Goal: Transaction & Acquisition: Purchase product/service

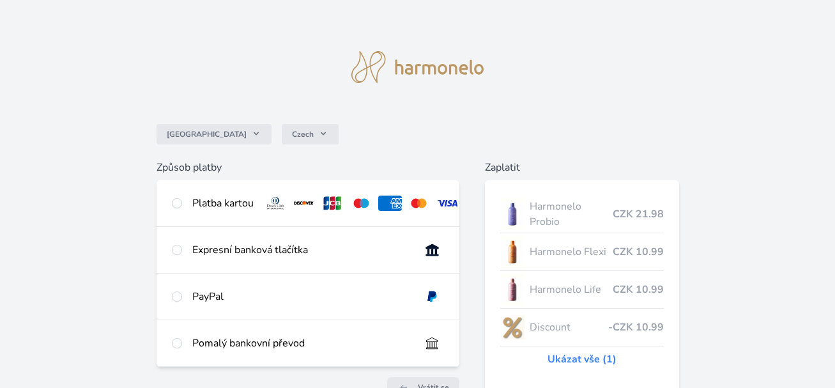
scroll to position [65, 0]
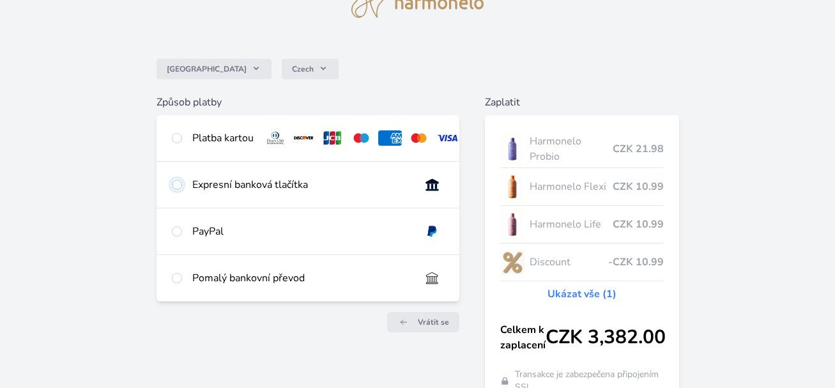
click at [176, 190] on input "radio" at bounding box center [177, 185] width 10 height 10
radio input "true"
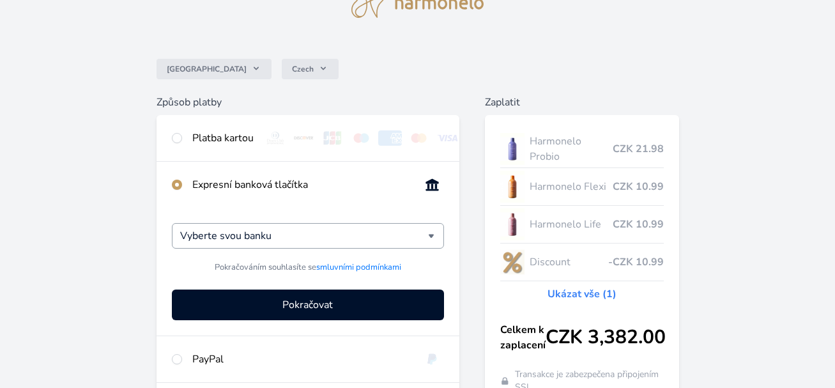
click at [433, 245] on div "Vyberte svou banku" at bounding box center [308, 236] width 273 height 26
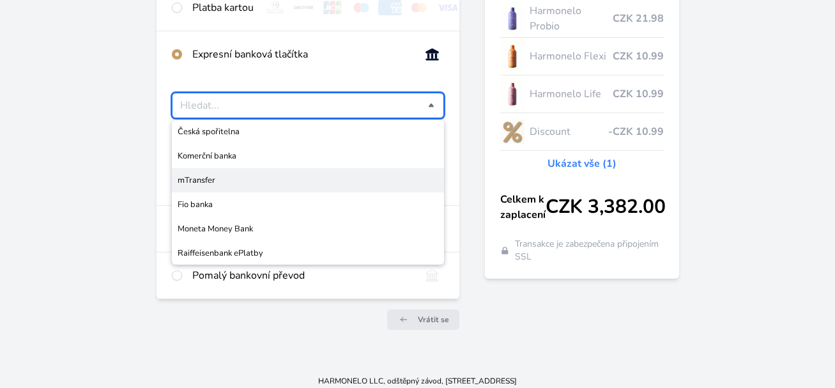
scroll to position [130, 0]
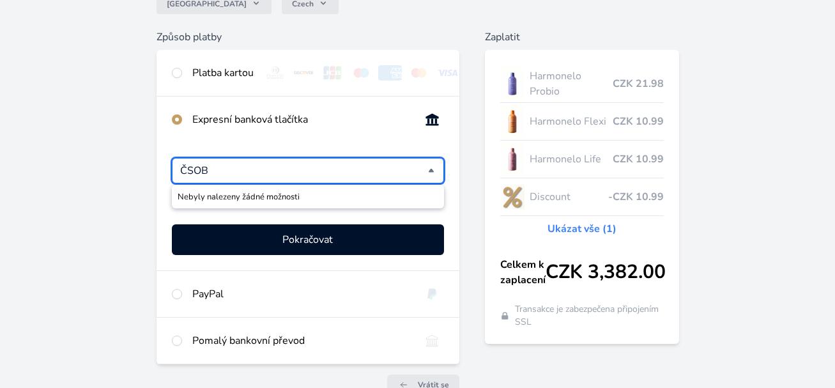
click at [431, 180] on div "ČSOB" at bounding box center [308, 171] width 273 height 26
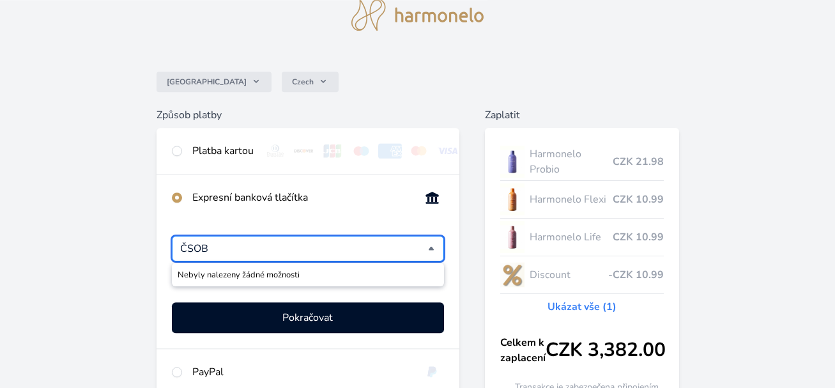
scroll to position [65, 0]
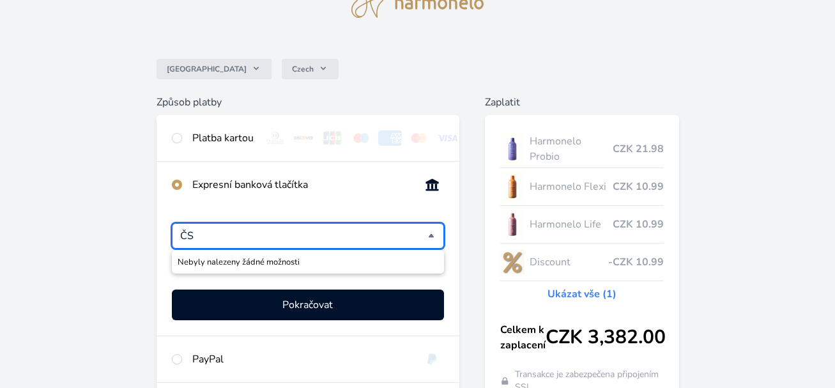
type input "Č"
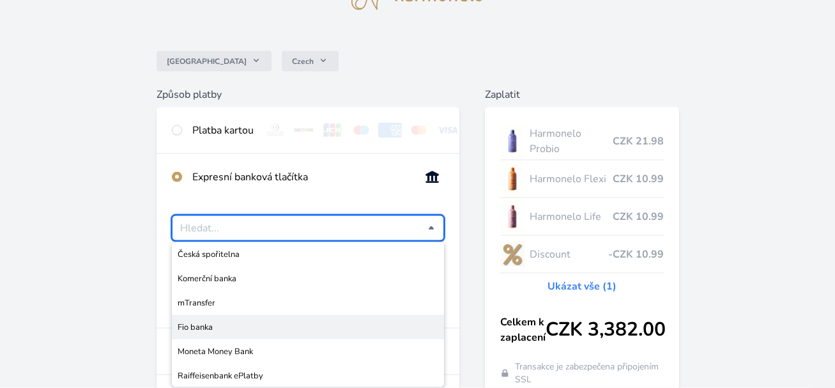
scroll to position [0, 0]
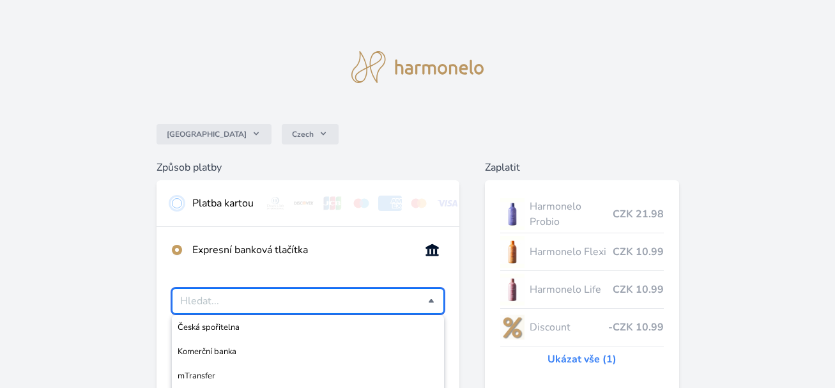
click at [176, 203] on input "radio" at bounding box center [177, 203] width 10 height 10
radio input "true"
radio input "false"
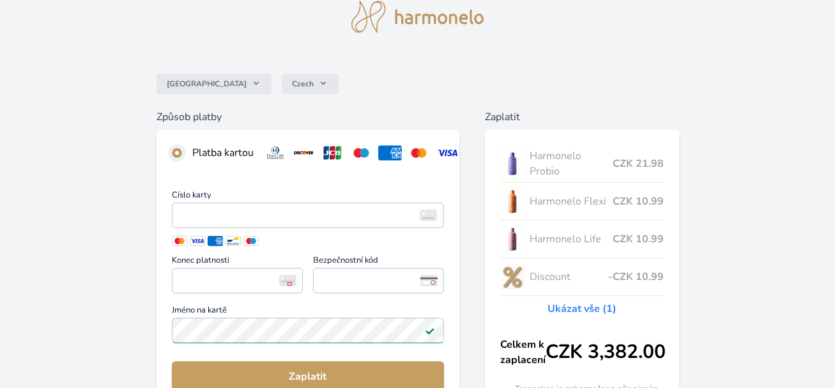
scroll to position [130, 0]
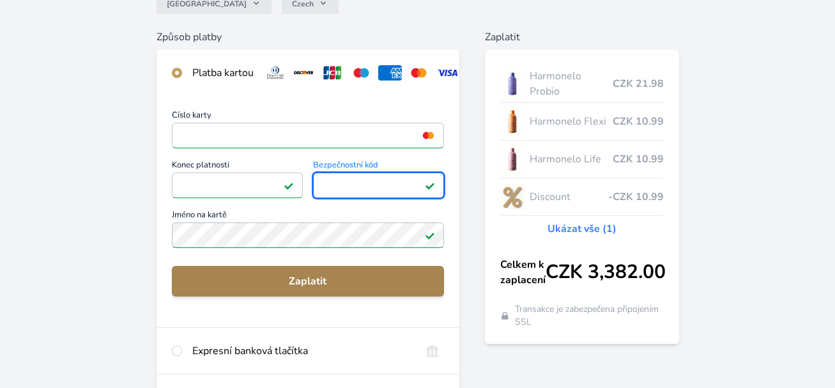
click at [305, 289] on span "Zaplatit" at bounding box center [308, 281] width 253 height 15
